Goal: Task Accomplishment & Management: Use online tool/utility

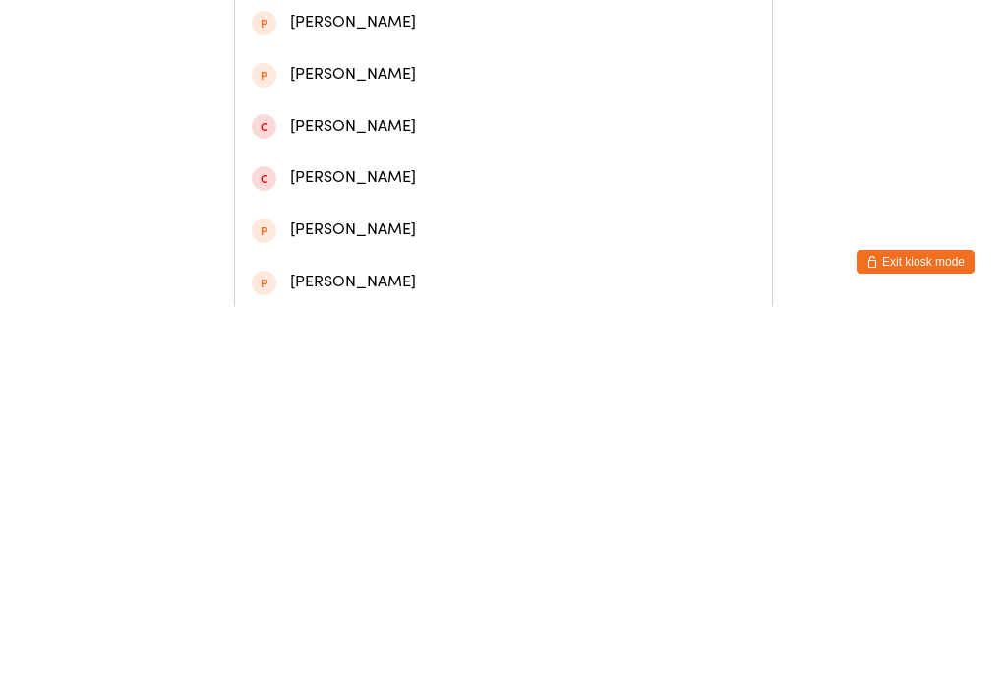
type input "Adr"
click at [323, 261] on div "[PERSON_NAME]" at bounding box center [504, 247] width 504 height 27
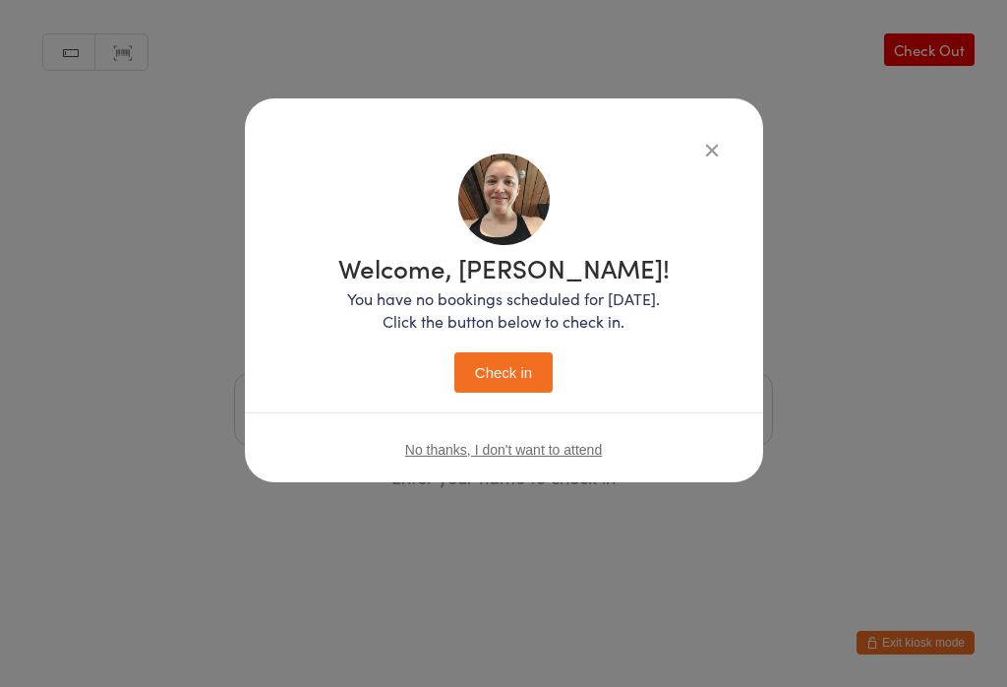
click at [495, 390] on button "Check in" at bounding box center [504, 372] width 98 height 40
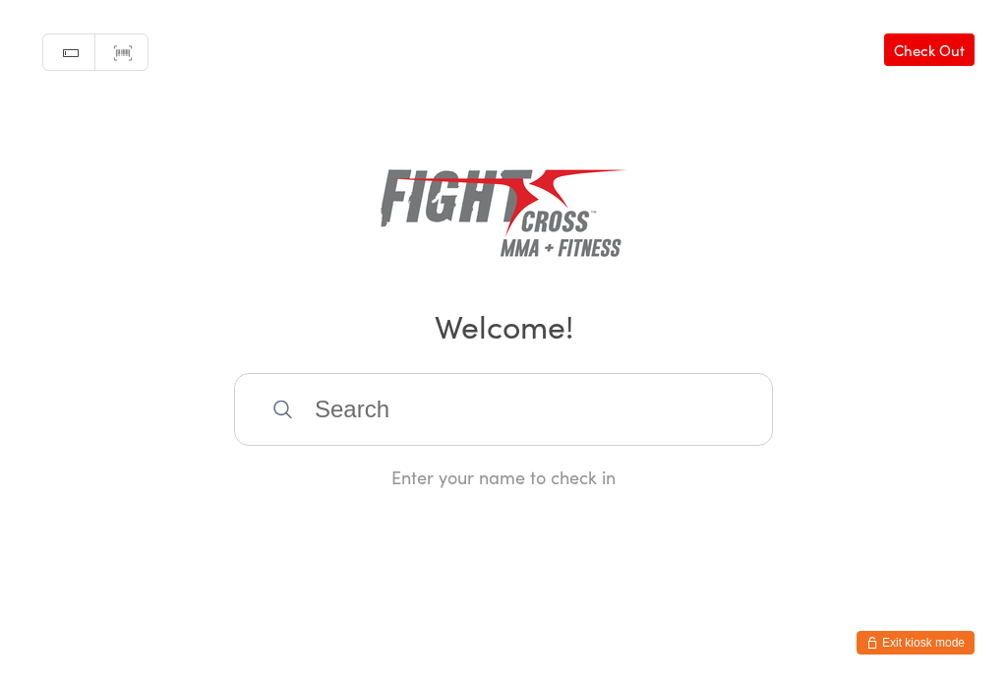
click at [539, 407] on input "search" at bounding box center [503, 409] width 539 height 73
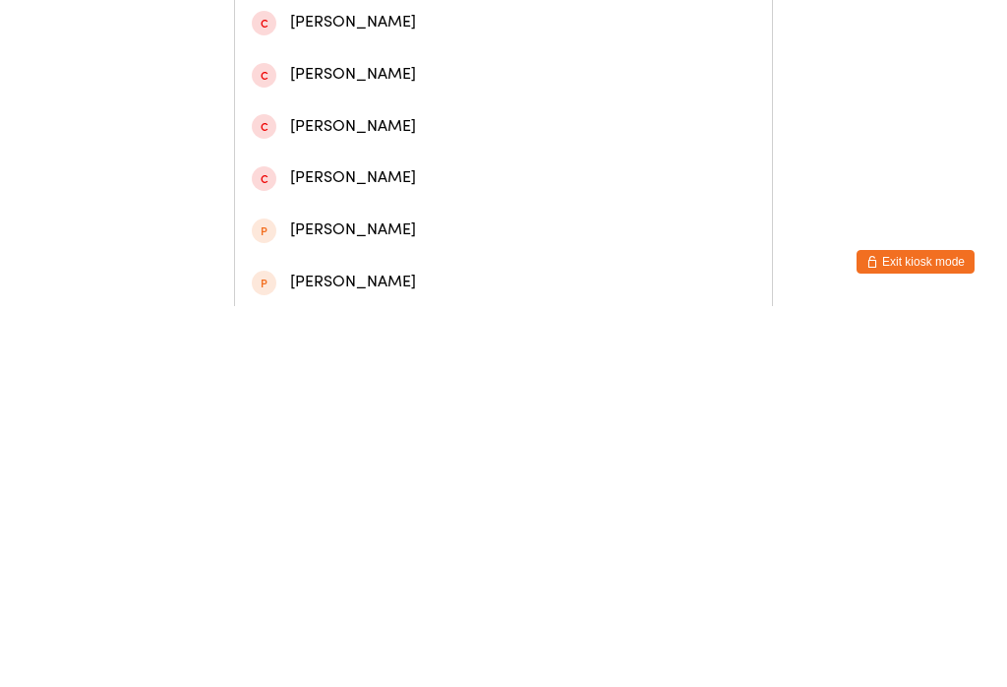
type input "[PERSON_NAME]"
click at [510, 91] on div "[PERSON_NAME]" at bounding box center [504, 92] width 504 height 27
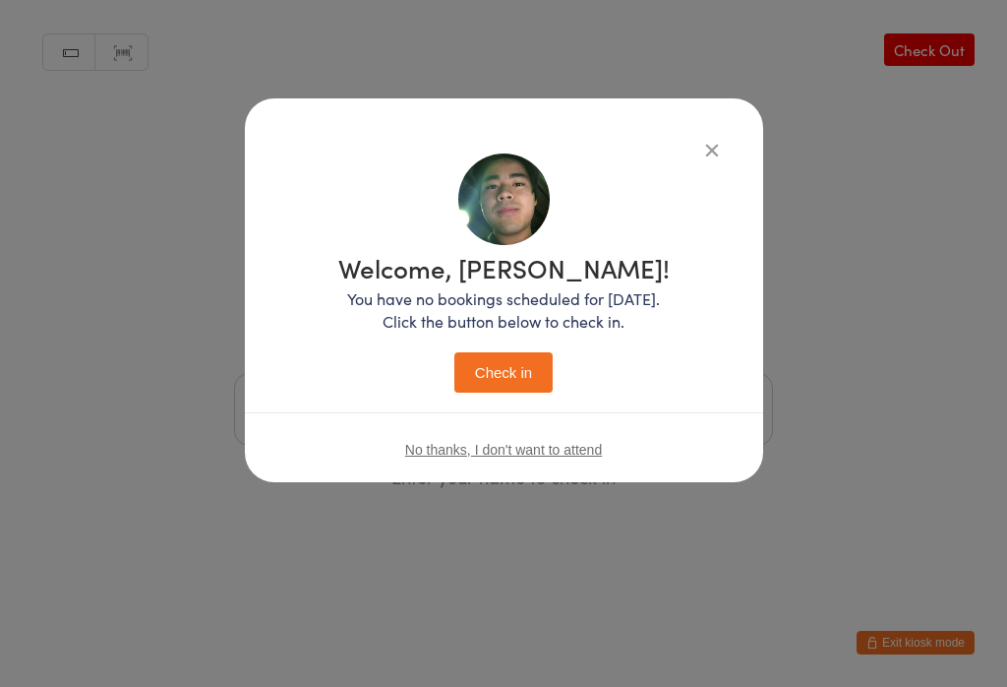
click at [511, 370] on button "Check in" at bounding box center [504, 372] width 98 height 40
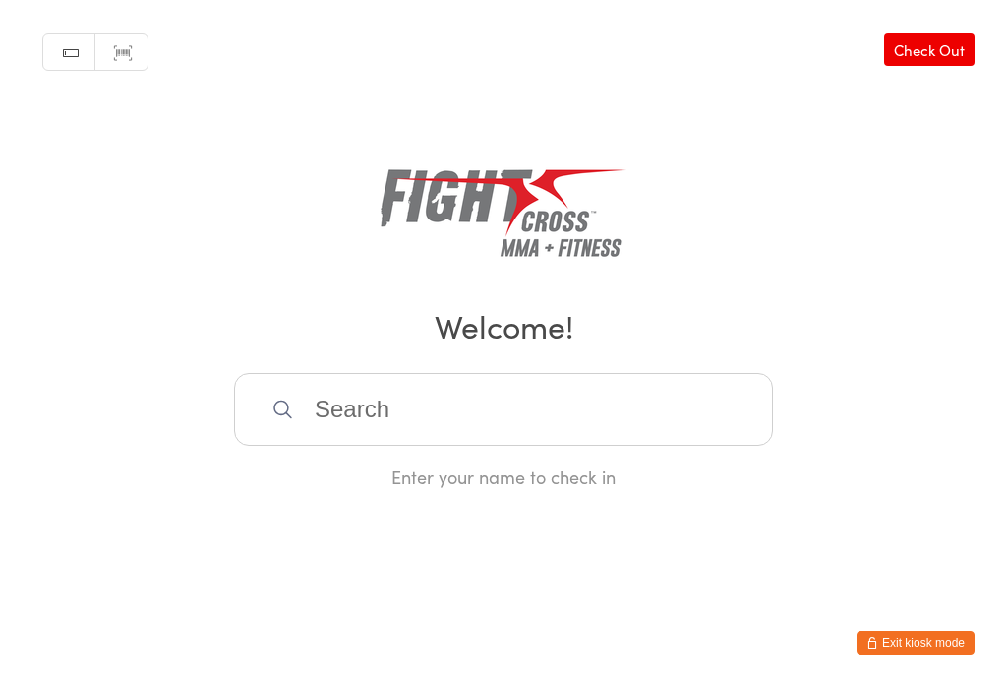
click at [408, 405] on input "search" at bounding box center [503, 409] width 539 height 73
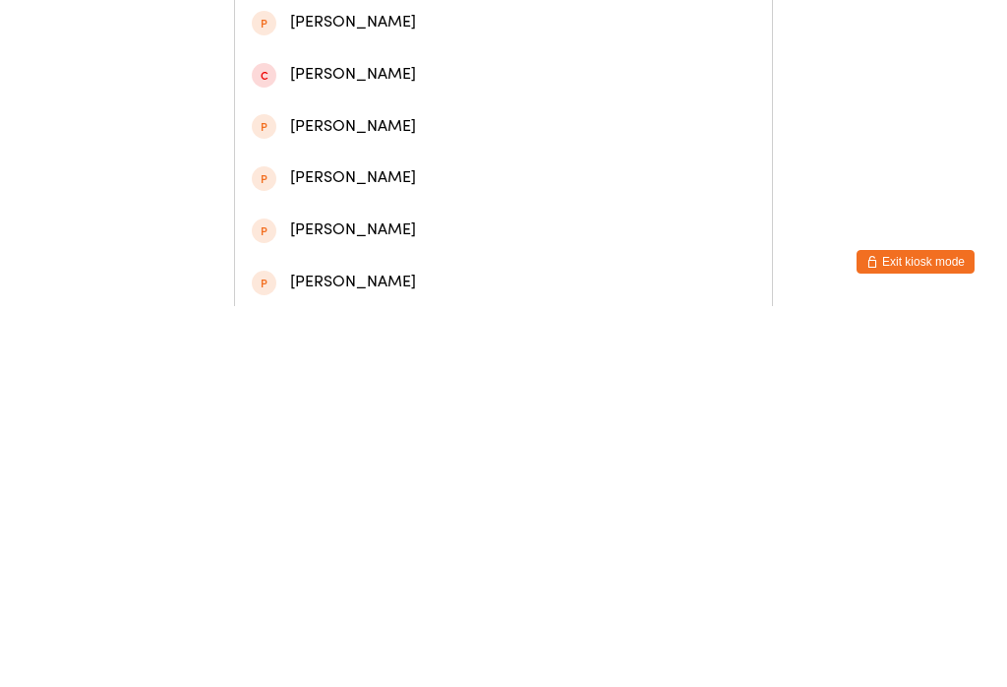
type input "Angus b"
click at [444, 93] on div "[PERSON_NAME]" at bounding box center [504, 92] width 504 height 27
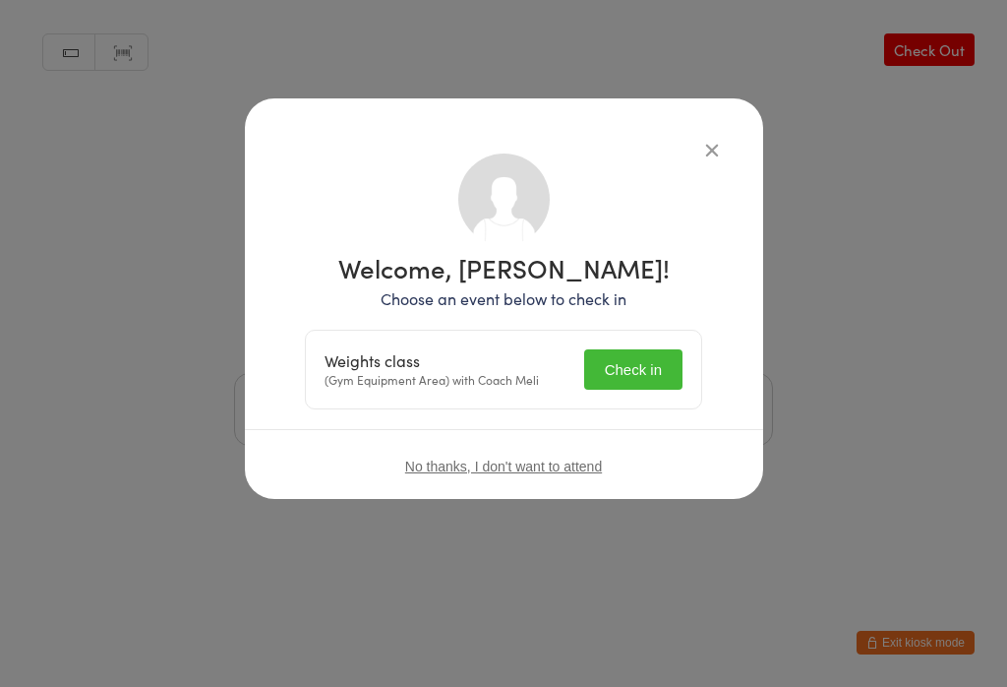
click at [628, 379] on button "Check in" at bounding box center [633, 369] width 98 height 40
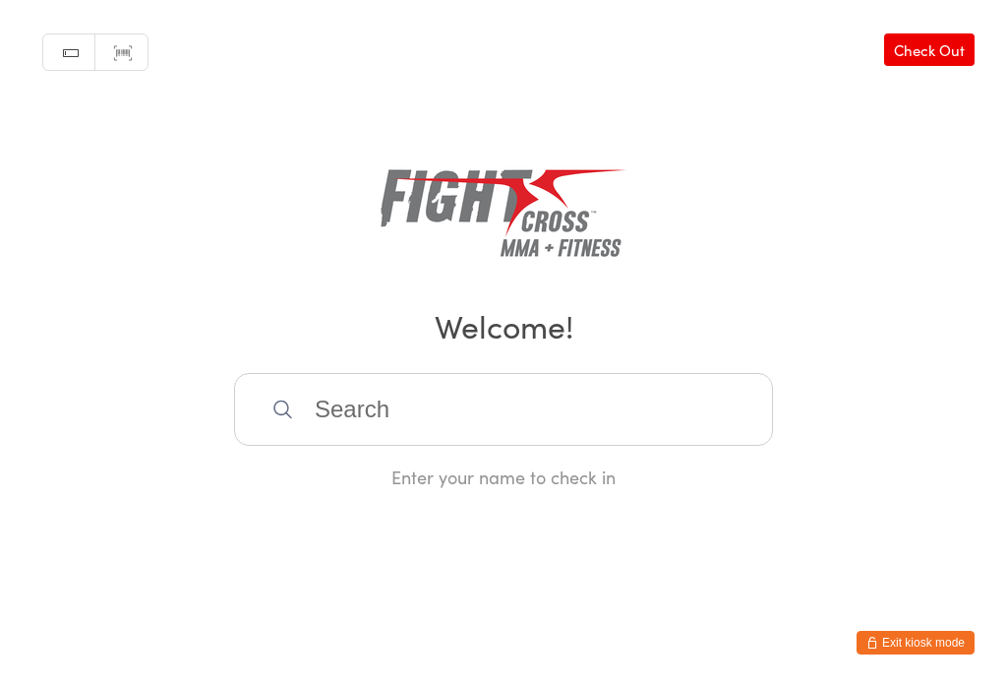
click at [518, 408] on input "search" at bounding box center [503, 409] width 539 height 73
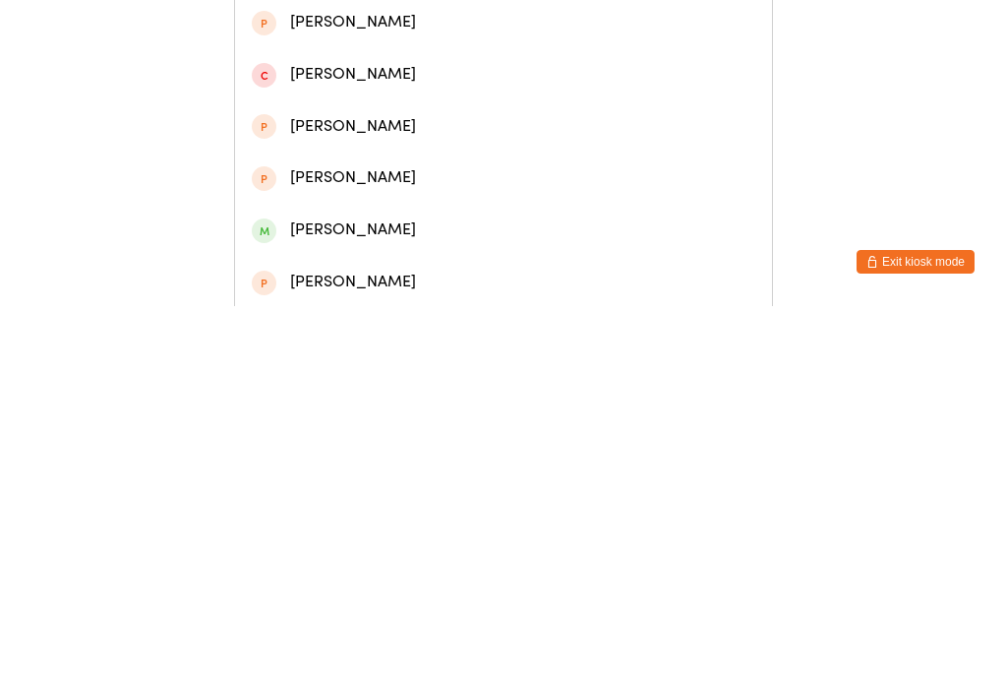
type input "Max wa"
click at [408, 103] on div "[PERSON_NAME]" at bounding box center [504, 92] width 504 height 27
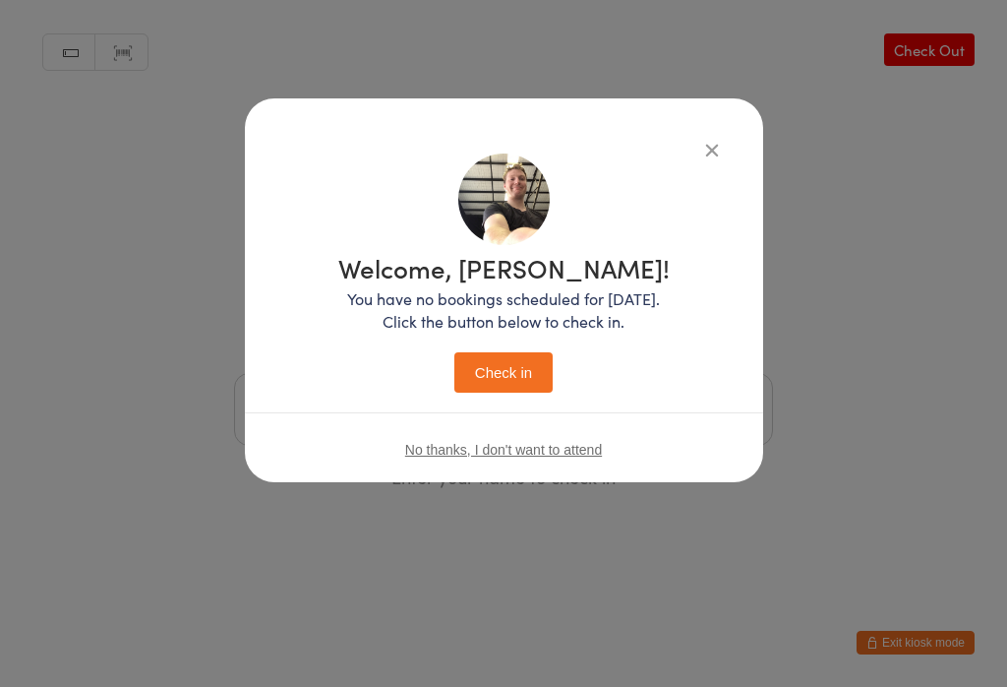
click at [552, 381] on button "Check in" at bounding box center [504, 372] width 98 height 40
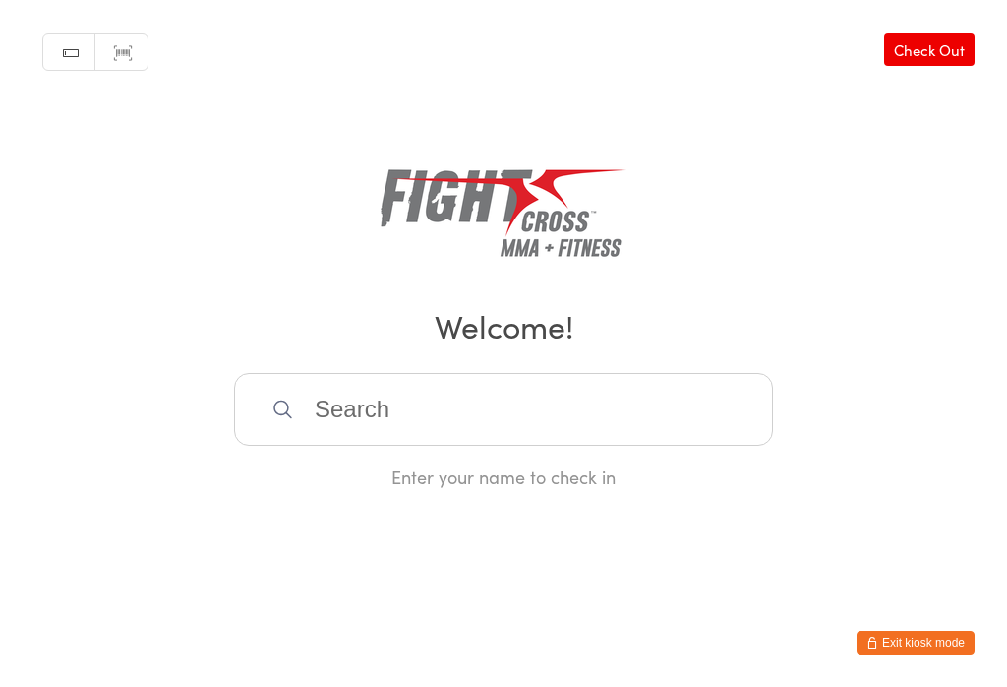
click at [362, 442] on input "search" at bounding box center [503, 409] width 539 height 73
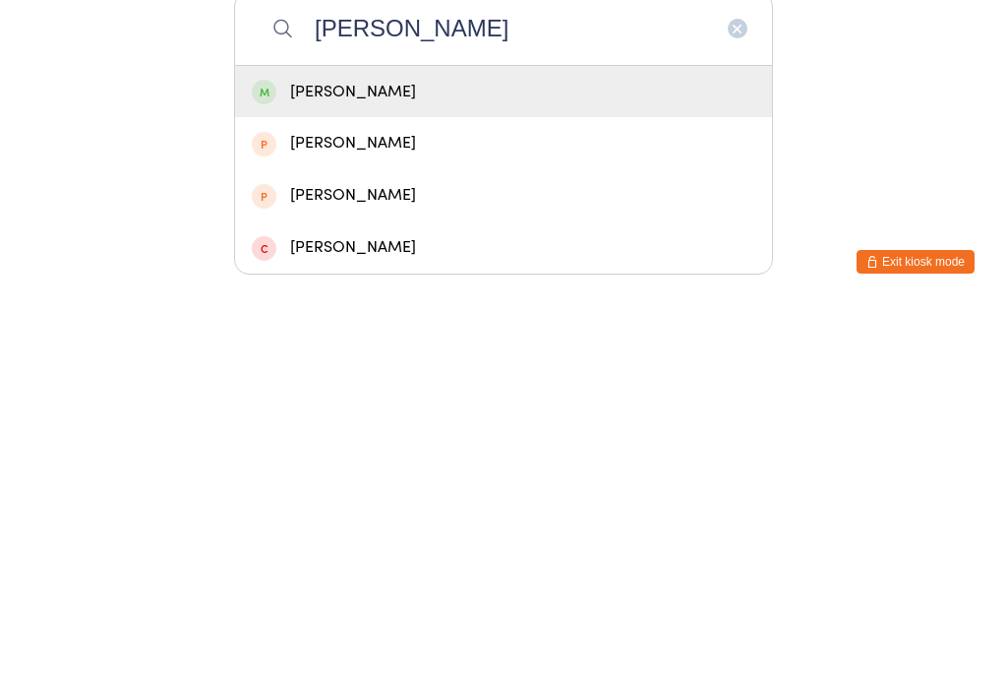
type input "[PERSON_NAME]"
click at [500, 459] on div "[PERSON_NAME]" at bounding box center [504, 472] width 504 height 27
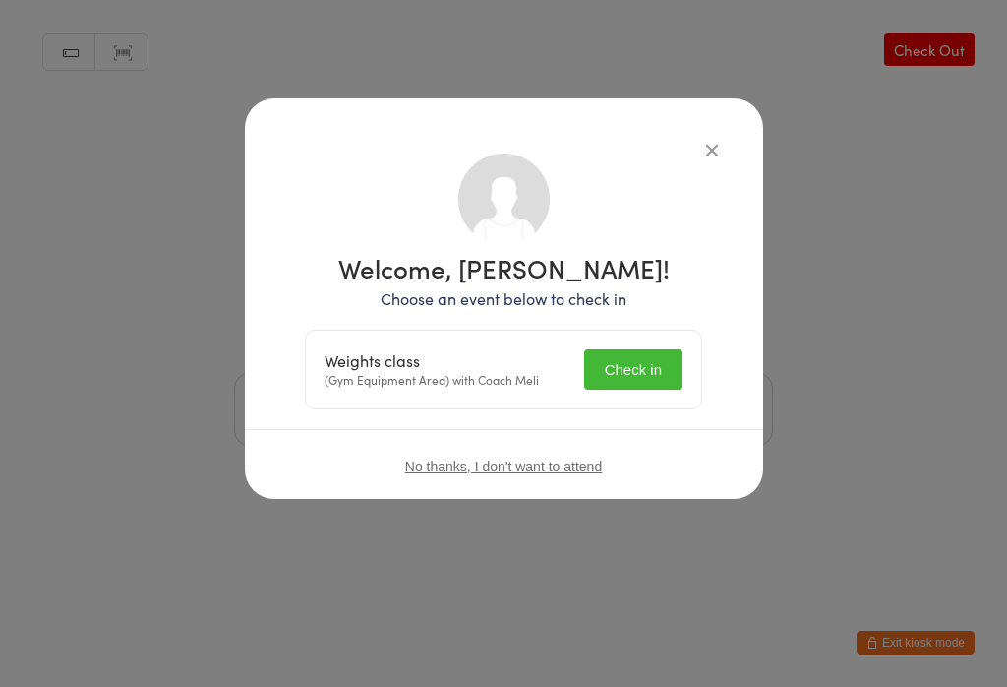
click at [622, 359] on button "Check in" at bounding box center [633, 369] width 98 height 40
